Goal: Task Accomplishment & Management: Use online tool/utility

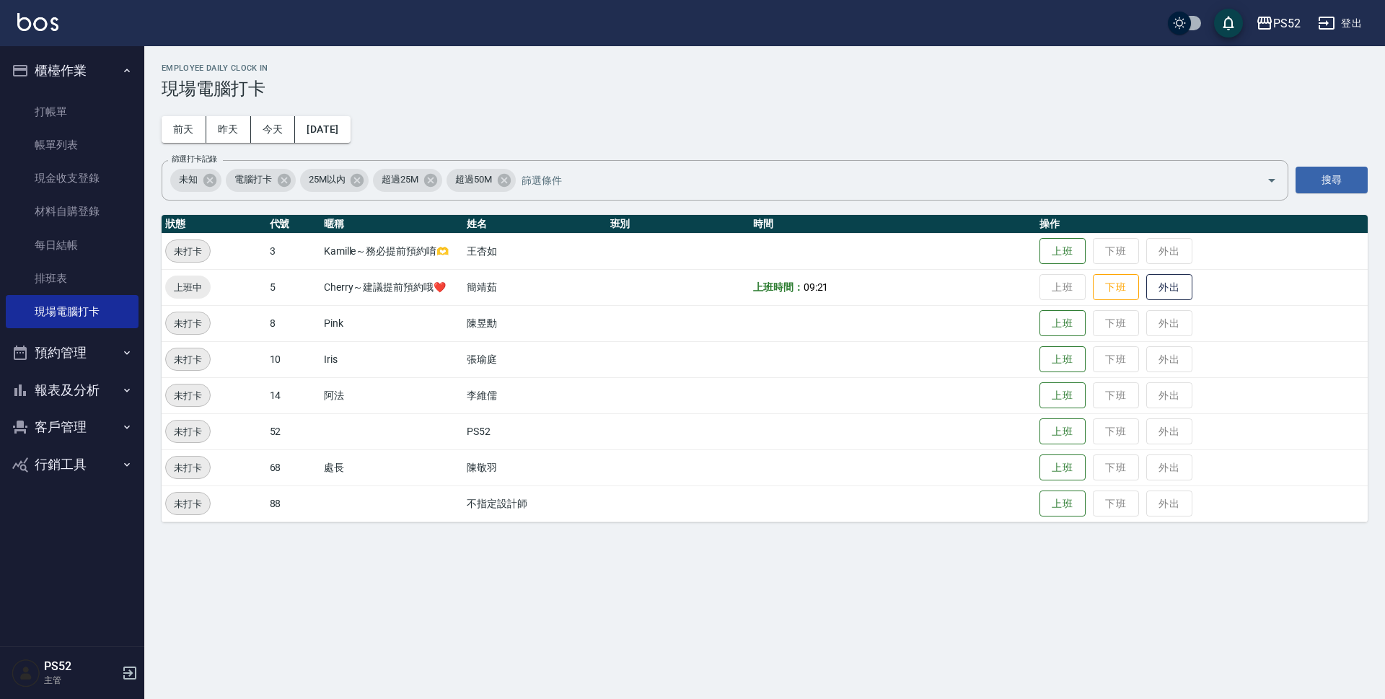
click at [1047, 266] on td "上班 下班 外出" at bounding box center [1202, 251] width 332 height 36
click at [1059, 253] on button "上班" at bounding box center [1062, 251] width 46 height 25
click at [1048, 366] on button "上班" at bounding box center [1062, 359] width 46 height 25
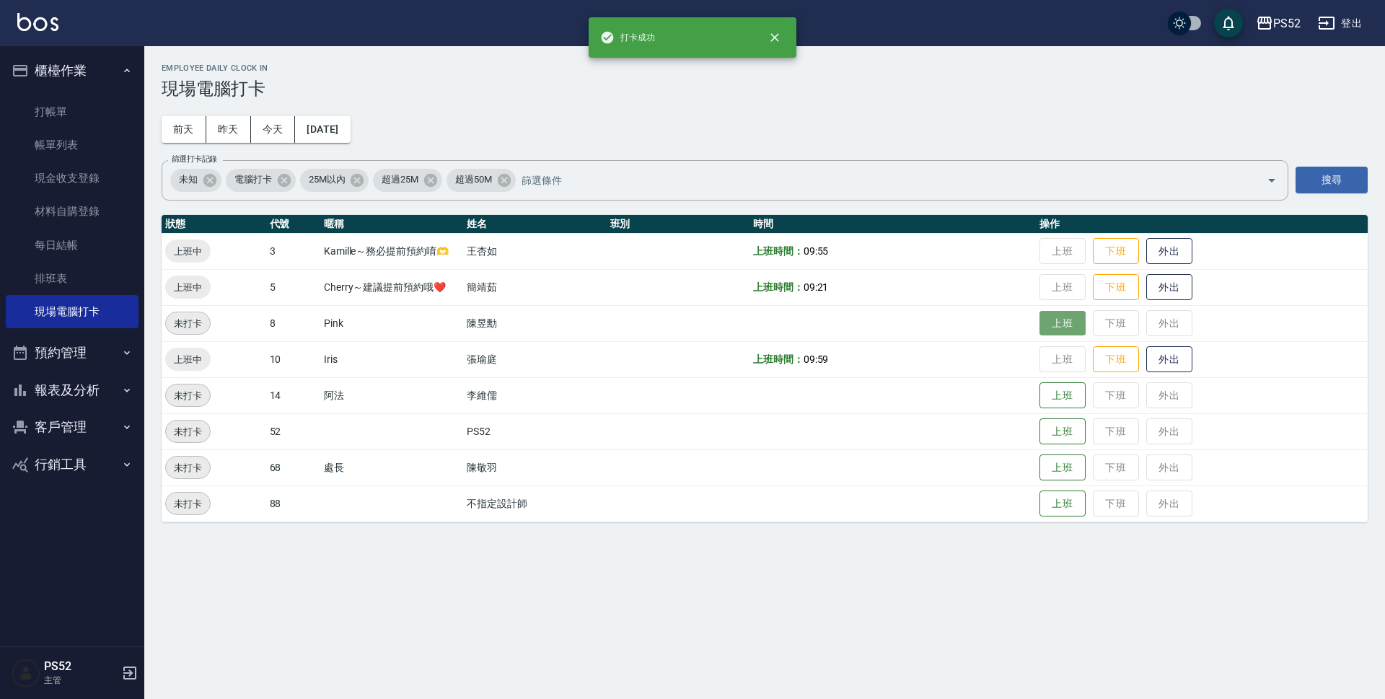
click at [1059, 325] on button "上班" at bounding box center [1062, 323] width 46 height 25
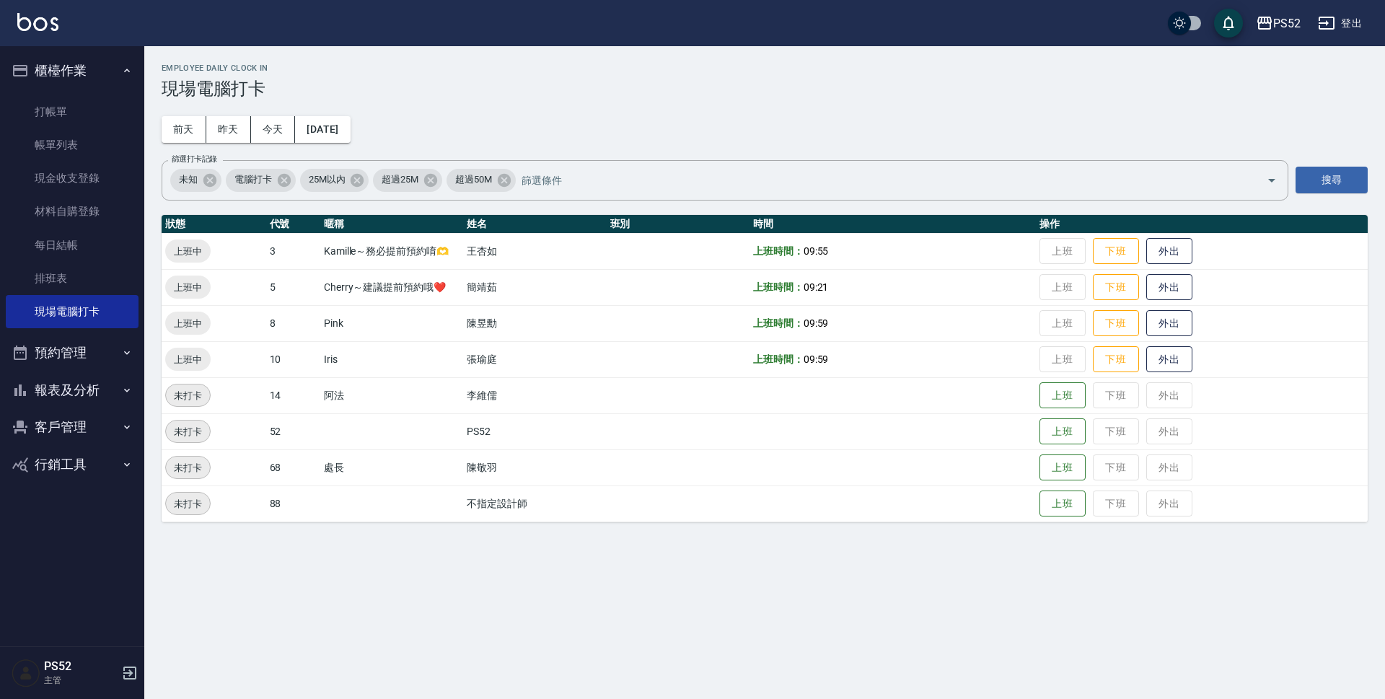
click at [109, 392] on button "報表及分析" at bounding box center [72, 390] width 133 height 38
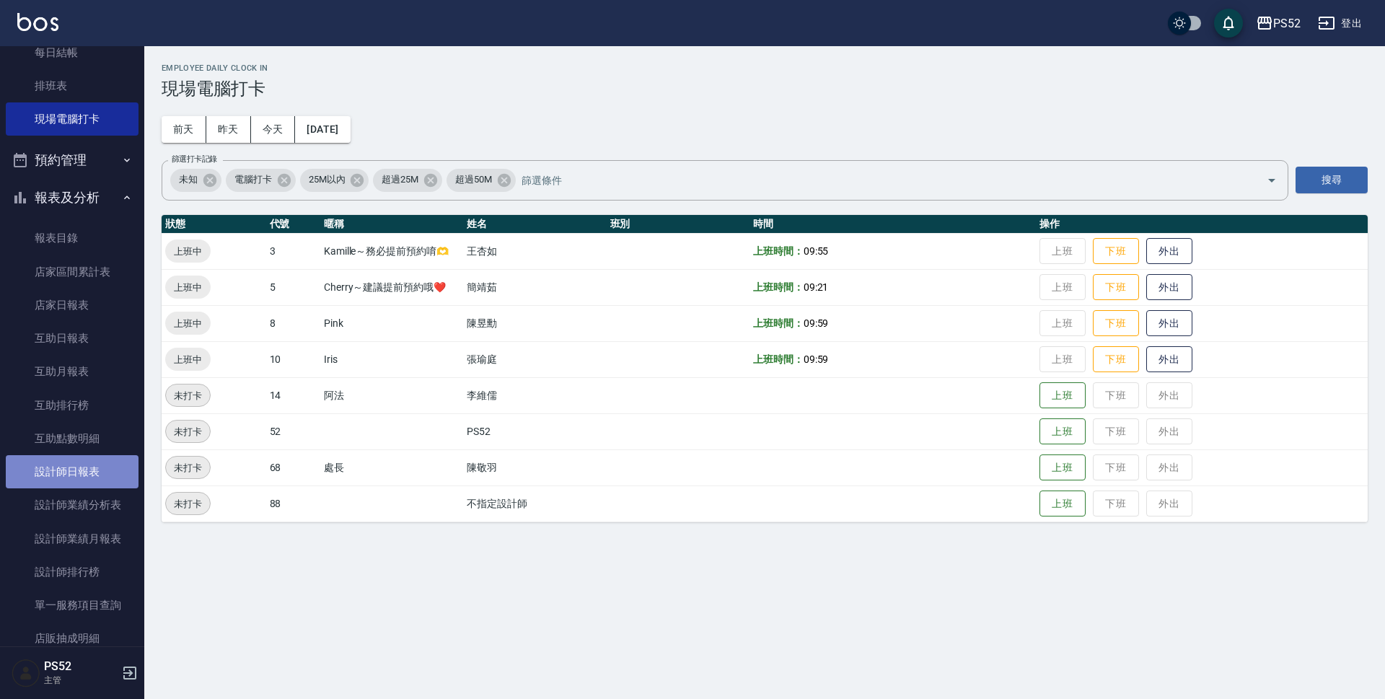
click at [100, 476] on link "設計師日報表" at bounding box center [72, 471] width 133 height 33
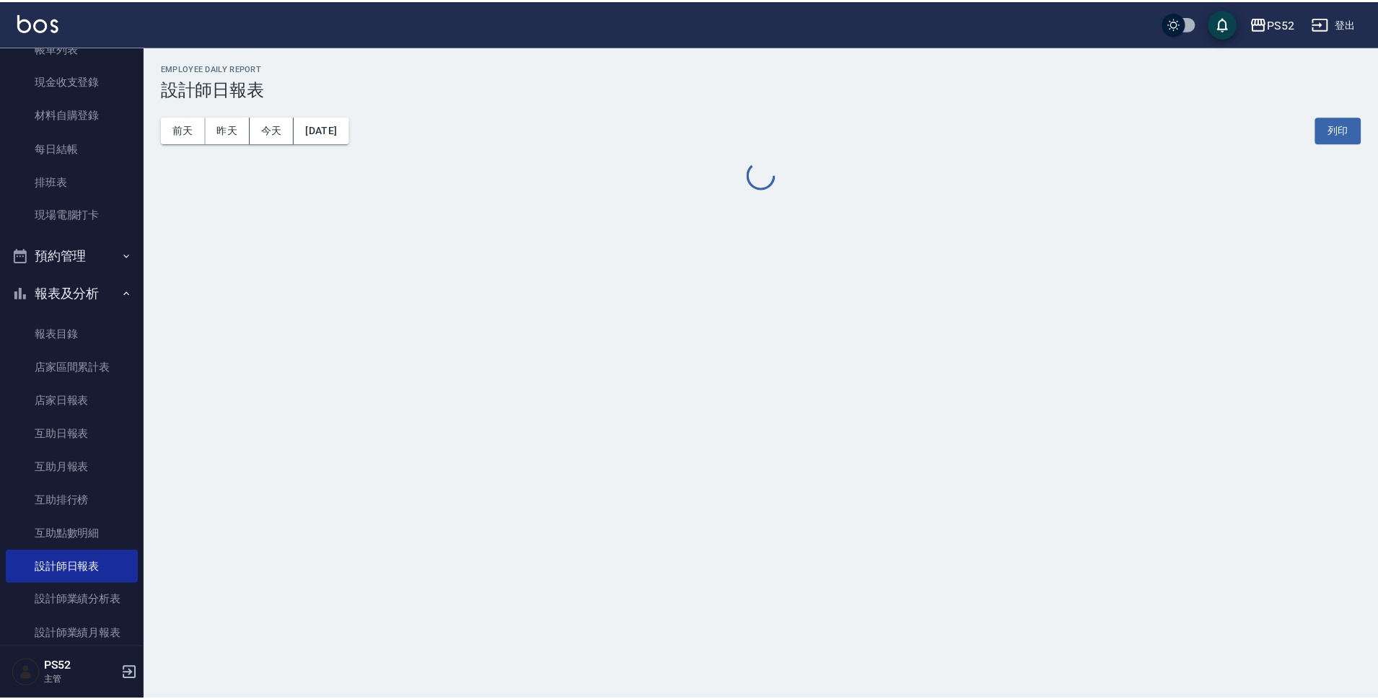
scroll to position [96, 0]
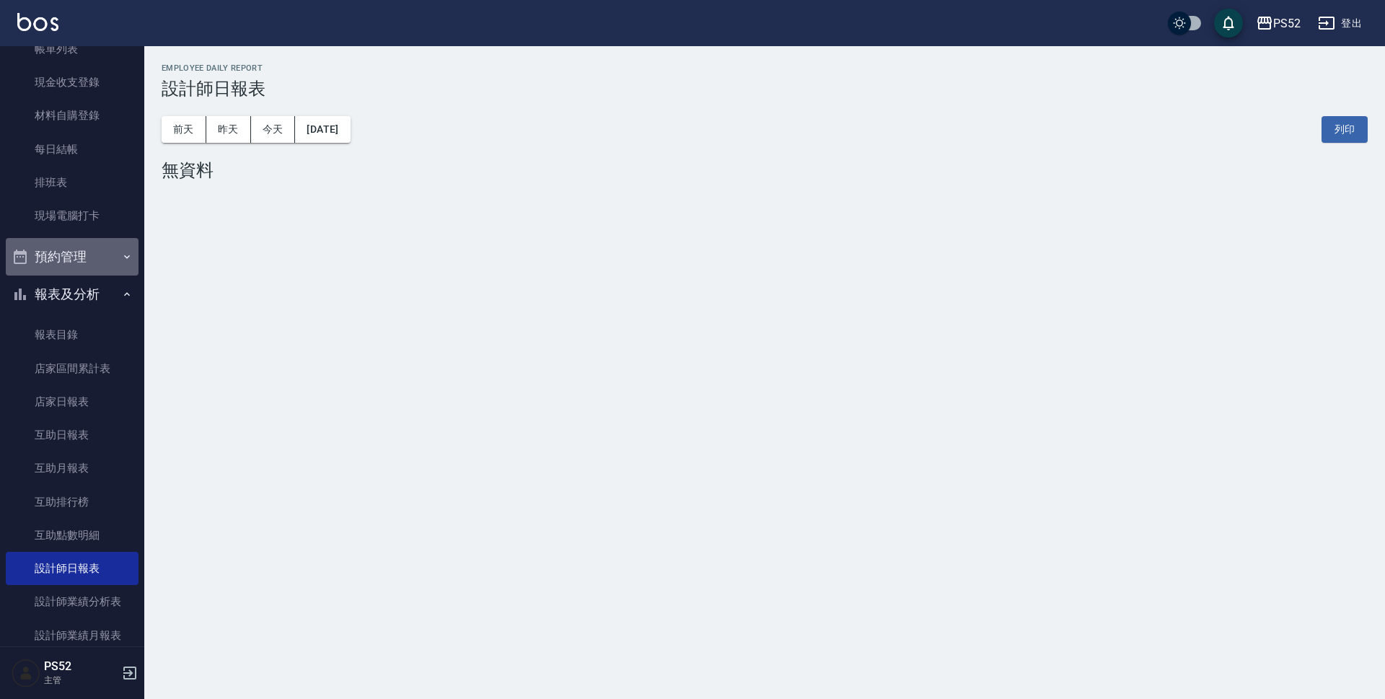
drag, startPoint x: 98, startPoint y: 252, endPoint x: 91, endPoint y: 267, distance: 16.8
click at [97, 252] on button "預約管理" at bounding box center [72, 257] width 133 height 38
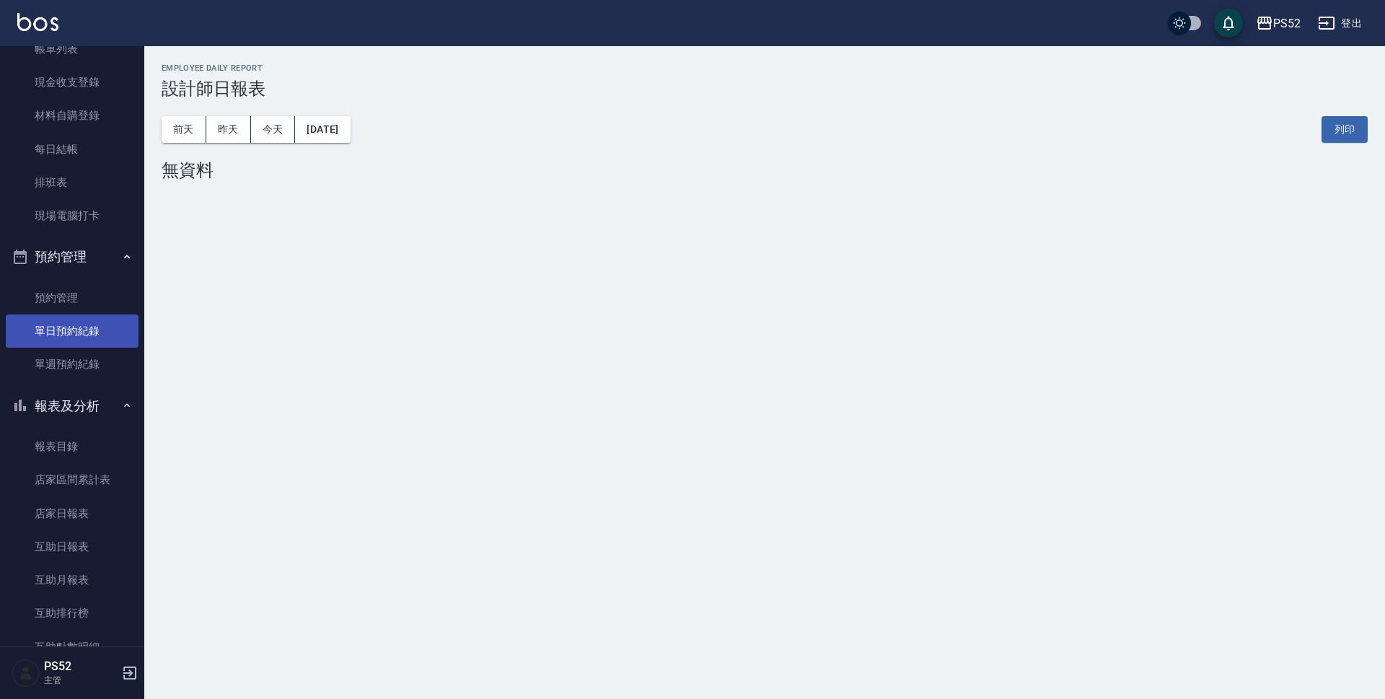
click at [99, 337] on link "單日預約紀錄" at bounding box center [72, 330] width 133 height 33
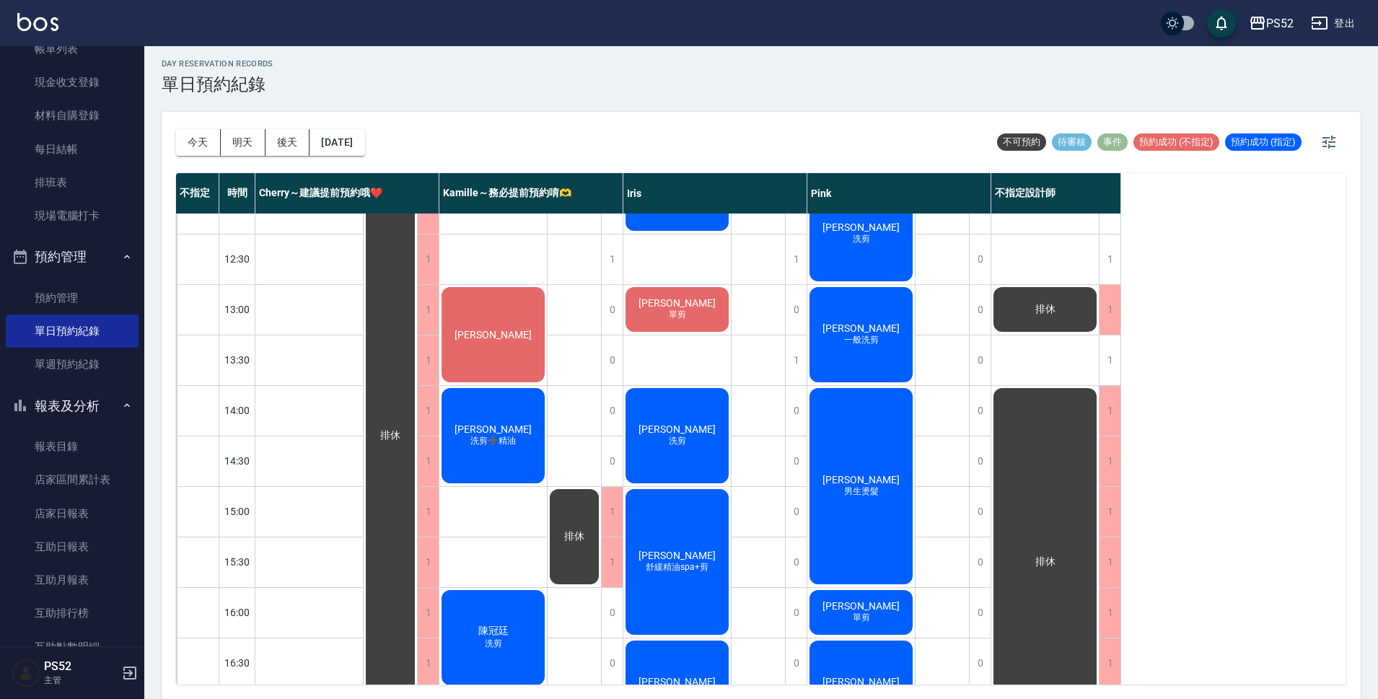
scroll to position [193, 0]
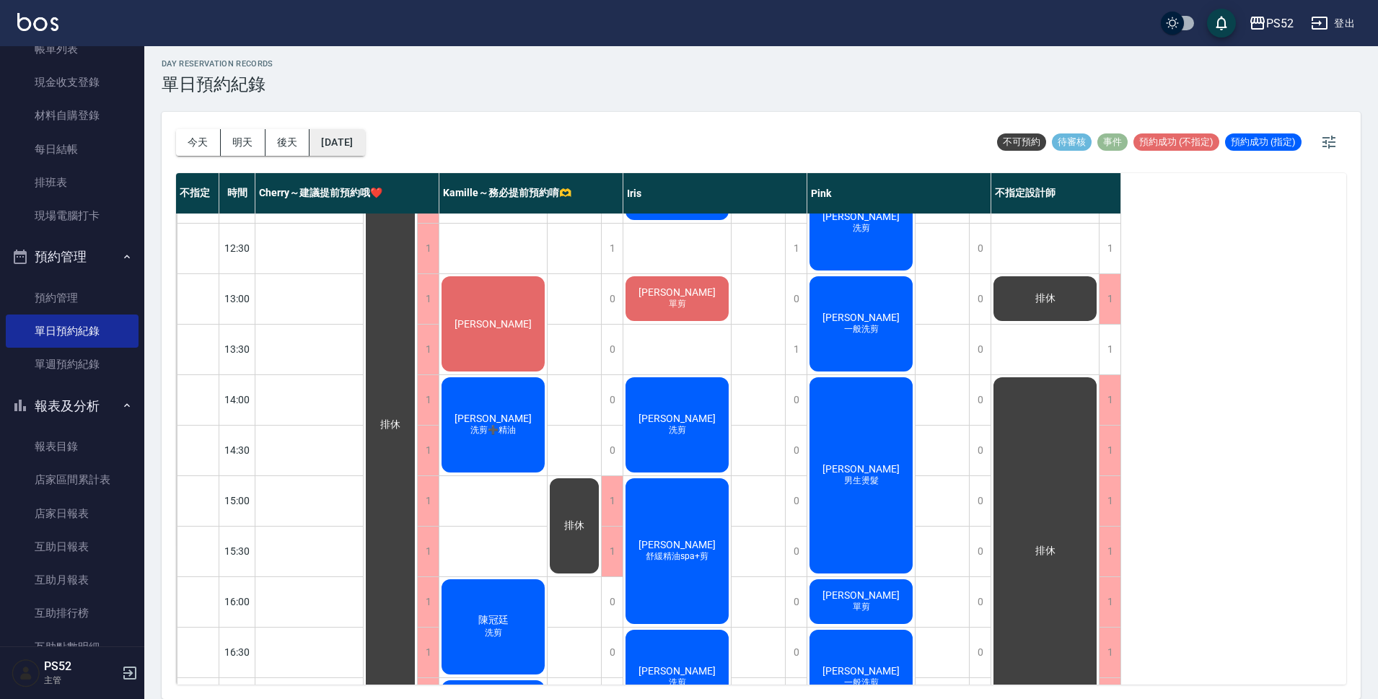
click at [347, 154] on button "[DATE]" at bounding box center [336, 142] width 55 height 27
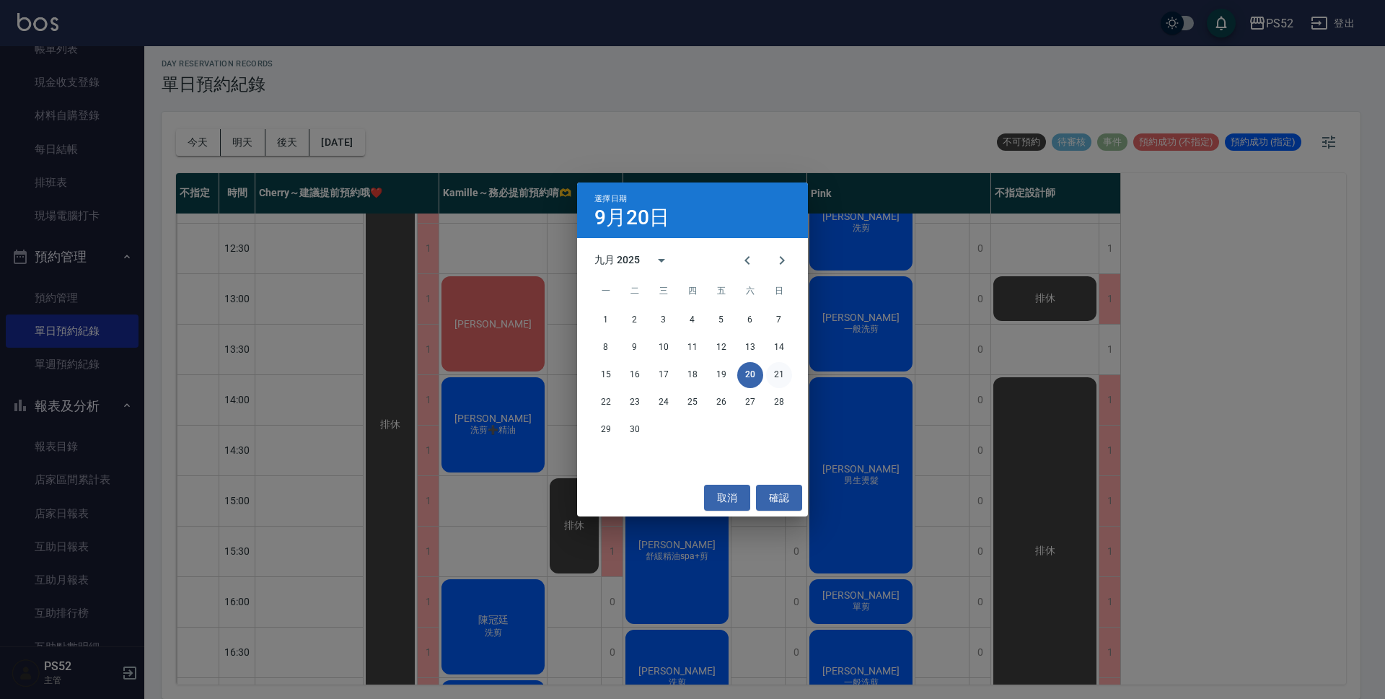
click at [778, 366] on button "21" at bounding box center [779, 375] width 26 height 26
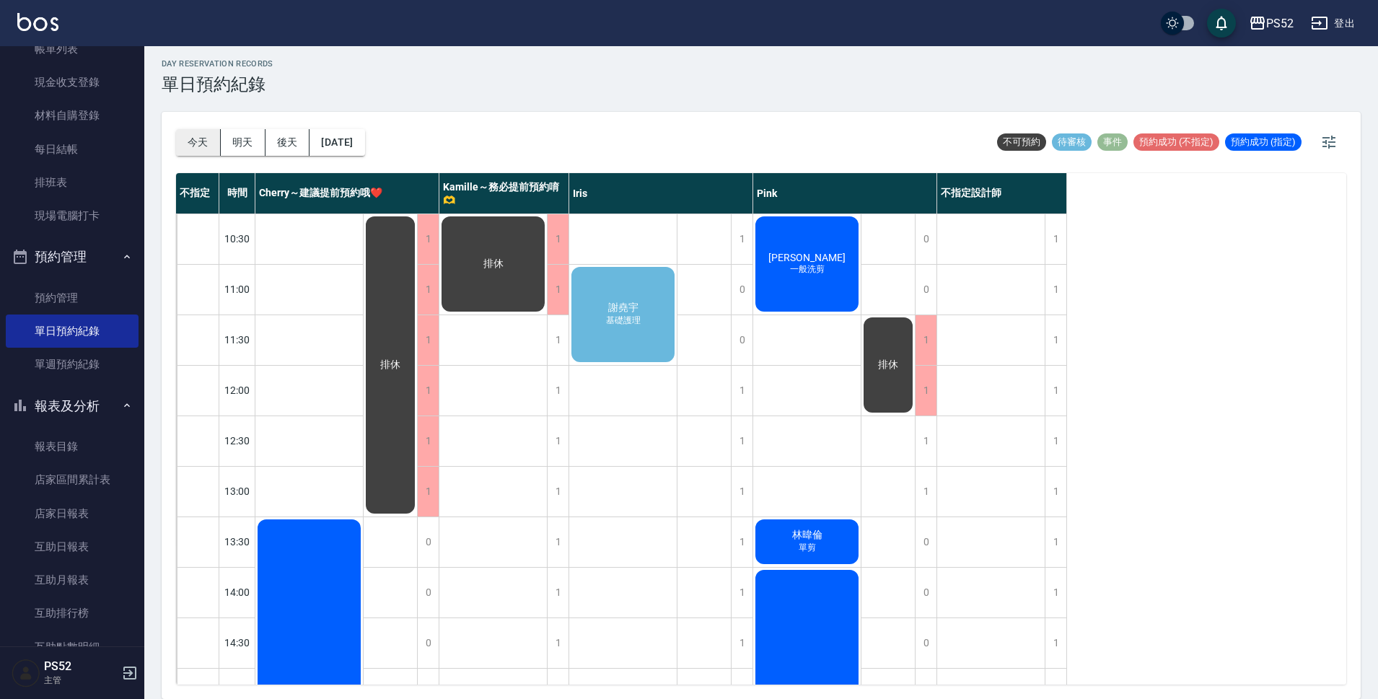
click at [188, 140] on button "今天" at bounding box center [198, 142] width 45 height 27
